Goal: Information Seeking & Learning: Check status

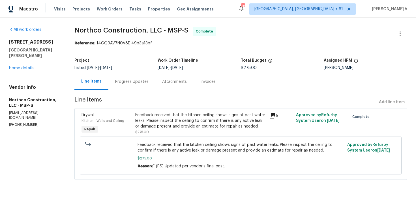
click at [123, 86] on div "Progress Updates" at bounding box center [131, 81] width 47 height 17
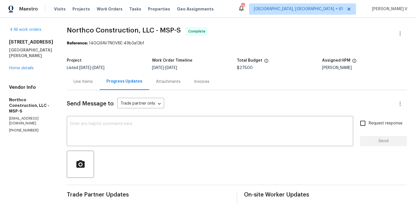
scroll to position [145, 0]
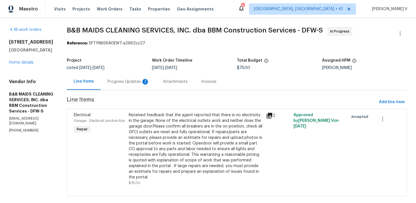
click at [143, 77] on div "Progress Updates 2" at bounding box center [128, 81] width 55 height 17
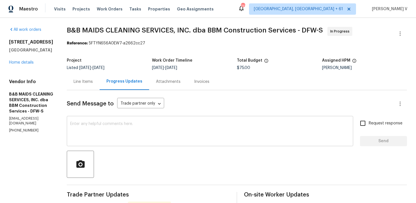
click at [98, 131] on textarea at bounding box center [209, 132] width 279 height 20
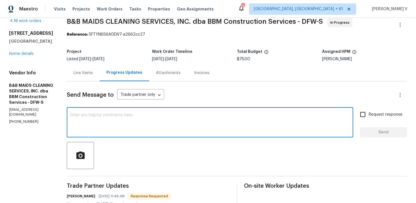
scroll to position [15, 0]
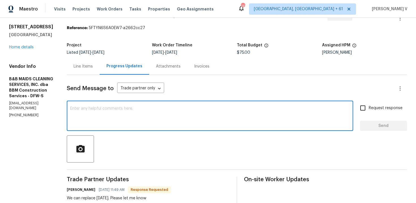
click at [143, 115] on textarea at bounding box center [209, 117] width 279 height 20
paste textarea "Hey thanks! We will review and get back to you."
type textarea "Hey thanks! We will review and get back to you."
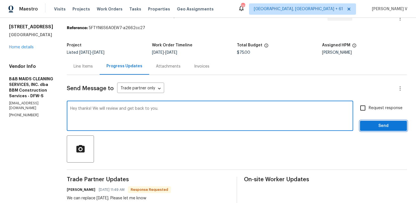
click at [375, 124] on span "Send" at bounding box center [383, 125] width 38 height 7
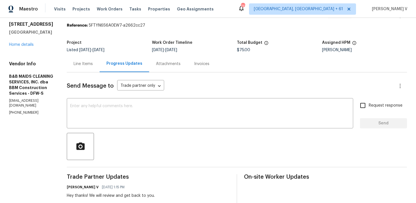
scroll to position [0, 0]
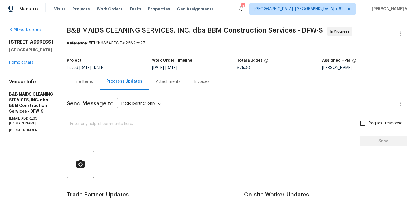
click at [100, 75] on div "Line Items" at bounding box center [83, 81] width 33 height 17
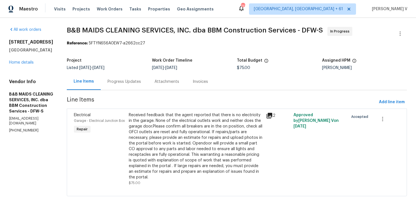
click at [206, 127] on div "Received feedback that the agent reported that there is no electricity in the g…" at bounding box center [196, 146] width 134 height 68
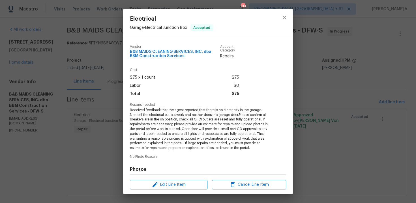
scroll to position [80, 0]
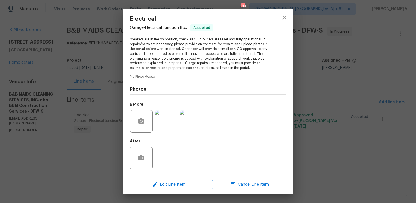
click at [170, 129] on img at bounding box center [166, 121] width 23 height 23
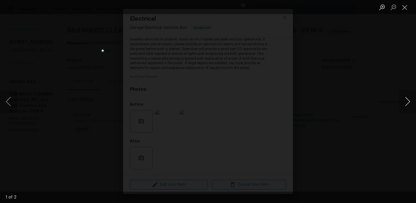
click at [406, 98] on button "Next image" at bounding box center [407, 101] width 17 height 23
click at [45, 82] on div "Lightbox" at bounding box center [208, 101] width 416 height 203
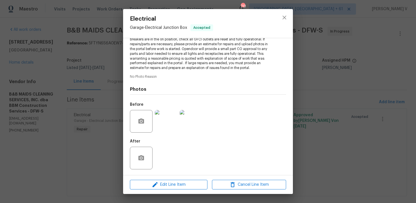
click at [94, 64] on div "Electrical Garage - Electrical Junction Box Accepted Vendor B&B MAIDS CLEANING …" at bounding box center [208, 101] width 416 height 203
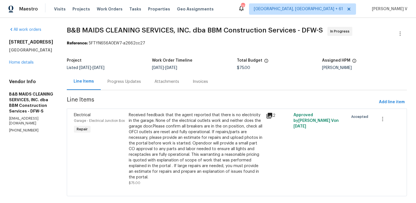
click at [156, 125] on div "Received feedback that the agent reported that there is no electricity in the g…" at bounding box center [196, 146] width 134 height 68
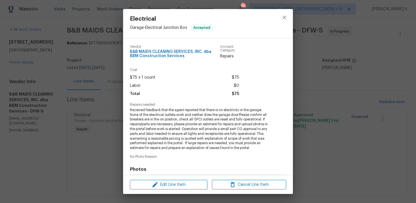
click at [156, 125] on span "Received feedback that the agent reported that there is no electricity in the g…" at bounding box center [200, 129] width 141 height 43
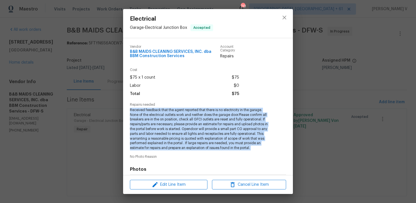
click at [156, 125] on span "Received feedback that the agent reported that there is no electricity in the g…" at bounding box center [200, 129] width 141 height 43
copy span "Received feedback that the agent reported that there is no electricity in the g…"
click at [62, 33] on div "Electrical Garage - Electrical Junction Box Accepted Vendor B&B MAIDS CLEANING …" at bounding box center [208, 101] width 416 height 203
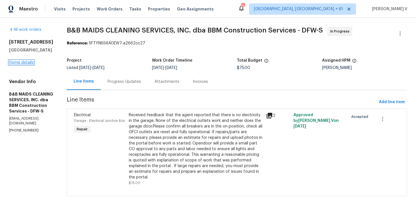
click at [20, 64] on link "Home details" at bounding box center [21, 63] width 25 height 4
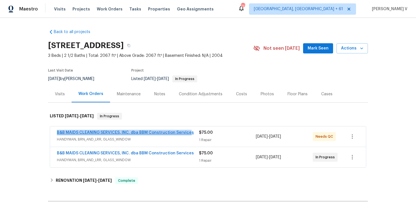
drag, startPoint x: 51, startPoint y: 132, endPoint x: 186, endPoint y: 133, distance: 134.6
click at [186, 133] on div "B&B MAIDS CLEANING SERVICES, INC. dba BBM Construction Services HANDYMAN, BRN_A…" at bounding box center [208, 136] width 316 height 20
click at [4, 152] on div "Back to all projects 10228 Waterbury Dr, Providence Village, TX 76227 3 Beds | …" at bounding box center [208, 110] width 416 height 185
click at [73, 159] on span "HANDYMAN, BRN_AND_LRR, GLASS_WINDOW" at bounding box center [128, 160] width 142 height 6
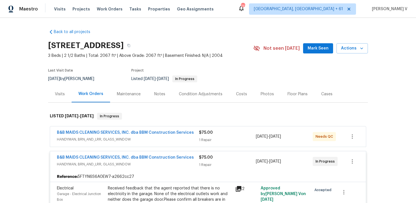
scroll to position [16, 0]
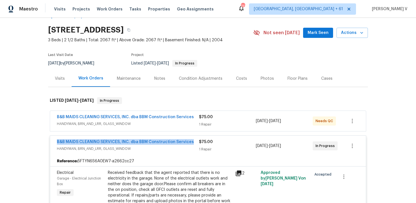
drag, startPoint x: 66, startPoint y: 141, endPoint x: 194, endPoint y: 140, distance: 128.7
click at [194, 140] on div "B&B MAIDS CLEANING SERVICES, INC. dba BBM Construction Services HANDYMAN, BRN_A…" at bounding box center [208, 188] width 320 height 156
copy link "B&B MAIDS CLEANING SERVICES, INC. dba BBM Construction Services"
click at [107, 141] on link "B&B MAIDS CLEANING SERVICES, INC. dba BBM Construction Services" at bounding box center [125, 142] width 137 height 4
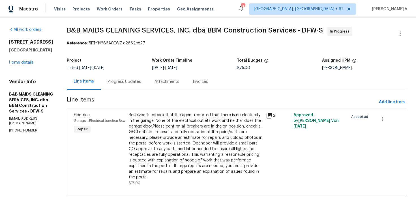
click at [140, 85] on div "Progress Updates" at bounding box center [124, 81] width 47 height 17
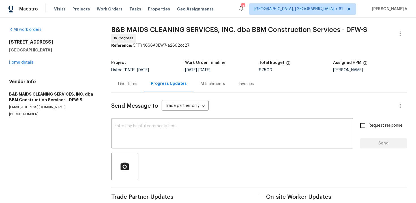
scroll to position [172, 0]
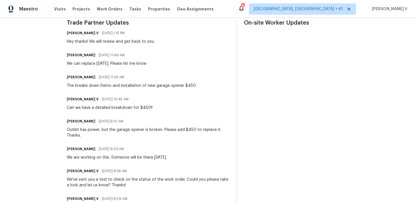
click at [98, 136] on div "Outlet has power, but the garage opener is broken. Please add $450 to replace i…" at bounding box center [148, 132] width 163 height 11
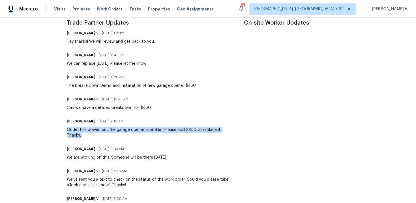
copy div "Outlet has power, but the garage opener is broken. Please add $450 to replace i…"
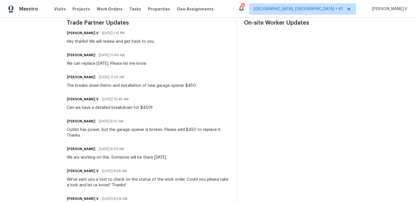
click at [104, 84] on div "The breake down Demo and installation of new garage opener $450" at bounding box center [131, 86] width 129 height 6
copy div "The breake down Demo and installation of new garage opener $450"
click at [98, 61] on div "We can replace tomorrow. Please let me know" at bounding box center [106, 64] width 79 height 6
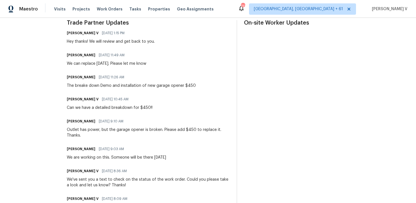
click at [98, 61] on div "We can replace tomorrow. Please let me know" at bounding box center [106, 64] width 79 height 6
copy div "We can replace tomorrow. Please let me know"
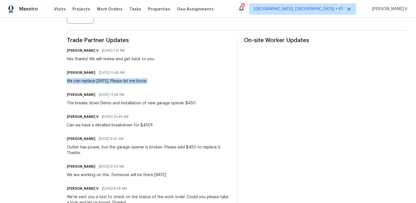
scroll to position [0, 0]
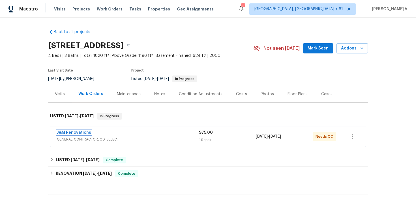
click at [83, 133] on link "J&M Renovations" at bounding box center [74, 133] width 34 height 4
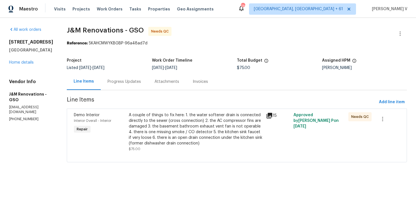
click at [131, 81] on div "Progress Updates" at bounding box center [123, 82] width 33 height 6
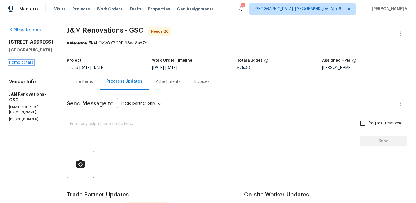
click at [21, 64] on link "Home details" at bounding box center [21, 63] width 25 height 4
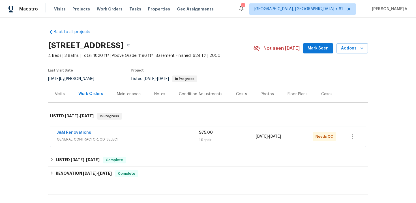
click at [80, 130] on span "J&M Renovations" at bounding box center [74, 133] width 34 height 6
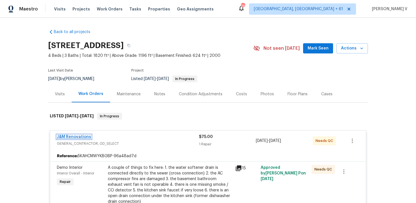
click at [82, 137] on link "J&M Renovations" at bounding box center [74, 137] width 34 height 4
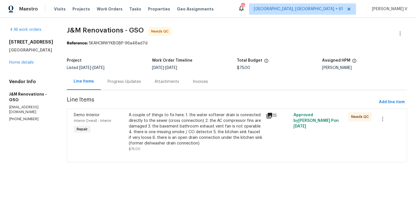
click at [155, 68] on span "9/22/2025" at bounding box center [158, 68] width 12 height 4
click at [143, 81] on div "Progress Updates" at bounding box center [124, 81] width 47 height 17
